Goal: Task Accomplishment & Management: Manage account settings

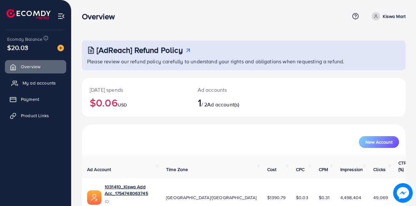
click at [38, 87] on link "My ad accounts" at bounding box center [35, 82] width 61 height 13
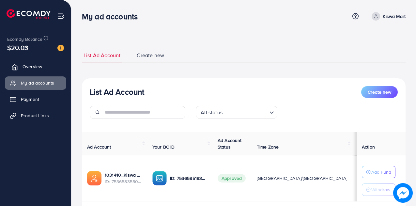
click at [30, 69] on span "Overview" at bounding box center [32, 66] width 20 height 7
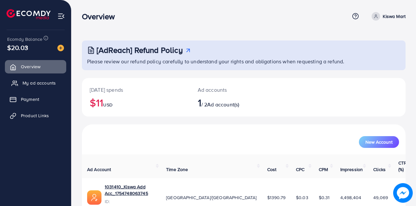
click at [33, 86] on span "My ad accounts" at bounding box center [38, 83] width 33 height 7
